Goal: Transaction & Acquisition: Purchase product/service

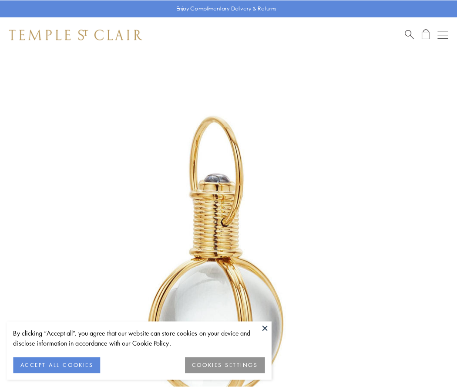
scroll to position [227, 0]
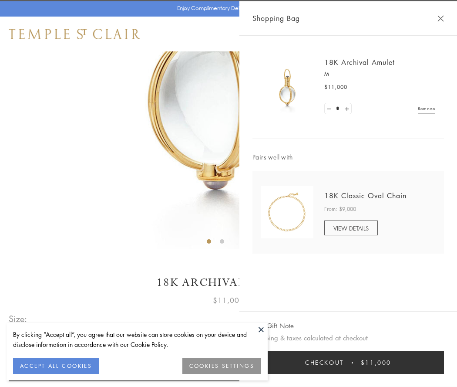
click at [348, 362] on button "Checkout $11,000" at bounding box center [349, 362] width 192 height 23
